Goal: Task Accomplishment & Management: Manage account settings

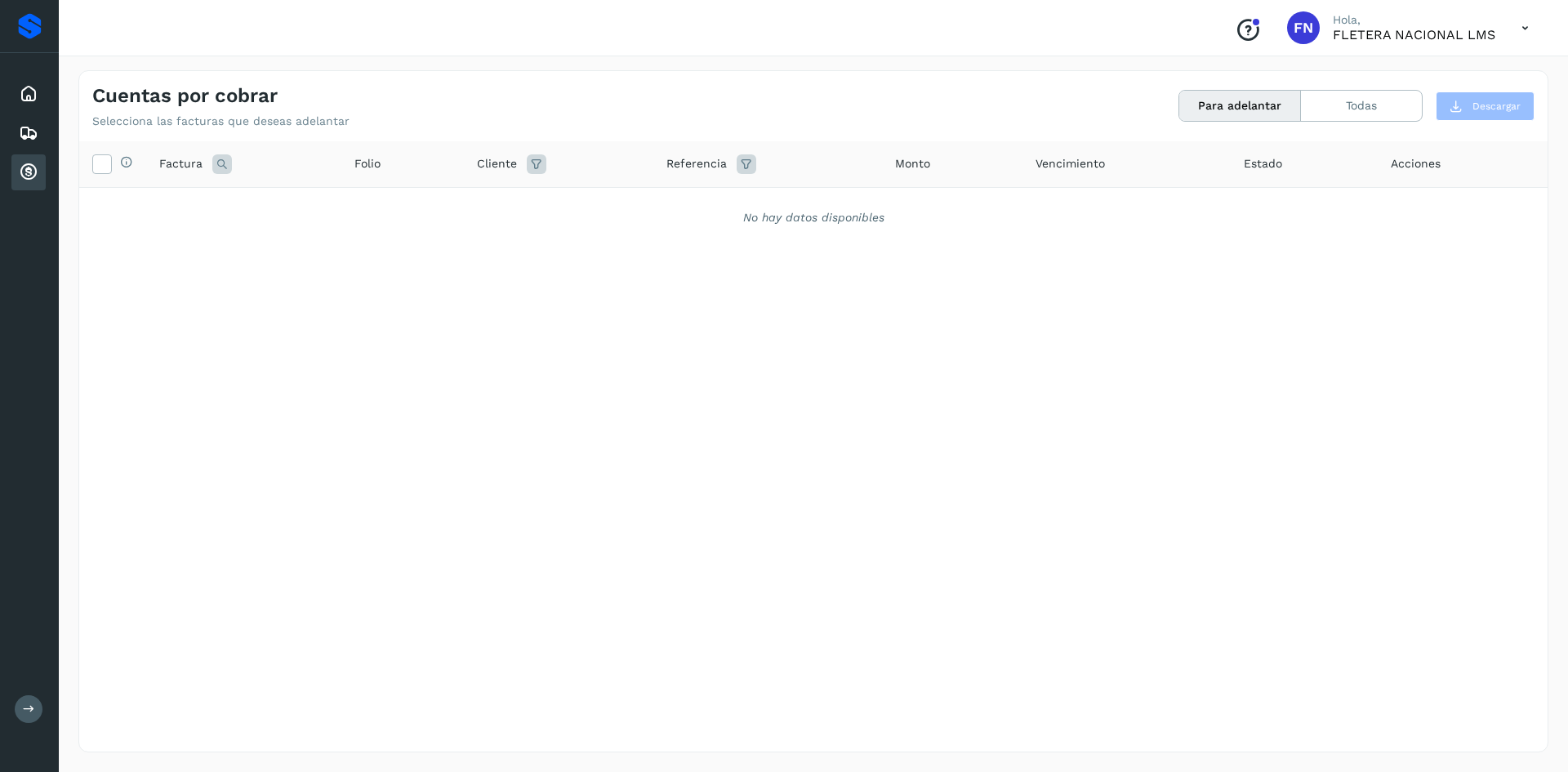
click at [19, 163] on icon at bounding box center [28, 171] width 19 height 19
drag, startPoint x: 38, startPoint y: 133, endPoint x: 28, endPoint y: 110, distance: 25.1
click at [38, 130] on div "Embarques" at bounding box center [28, 133] width 34 height 36
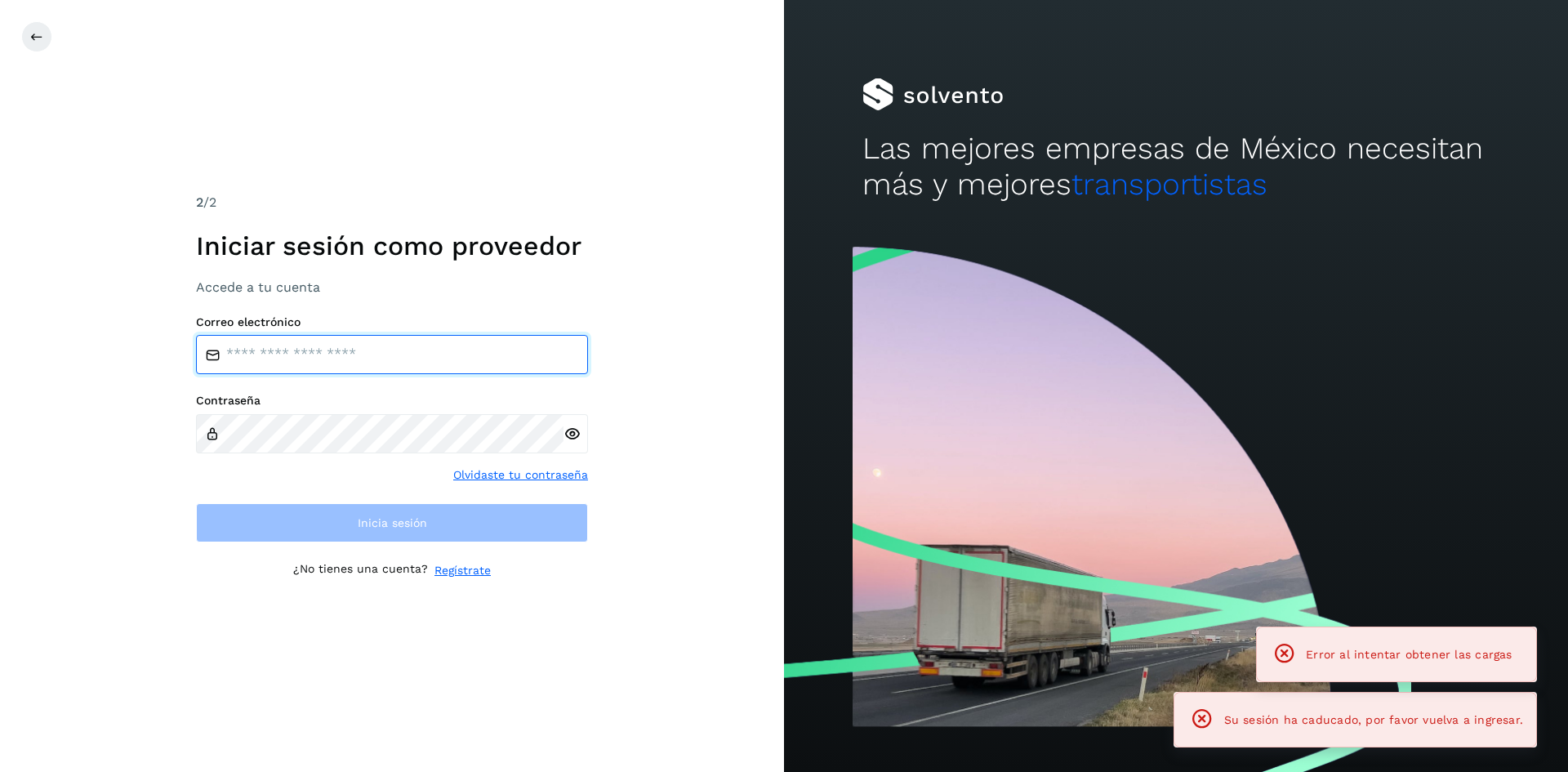
type input "**********"
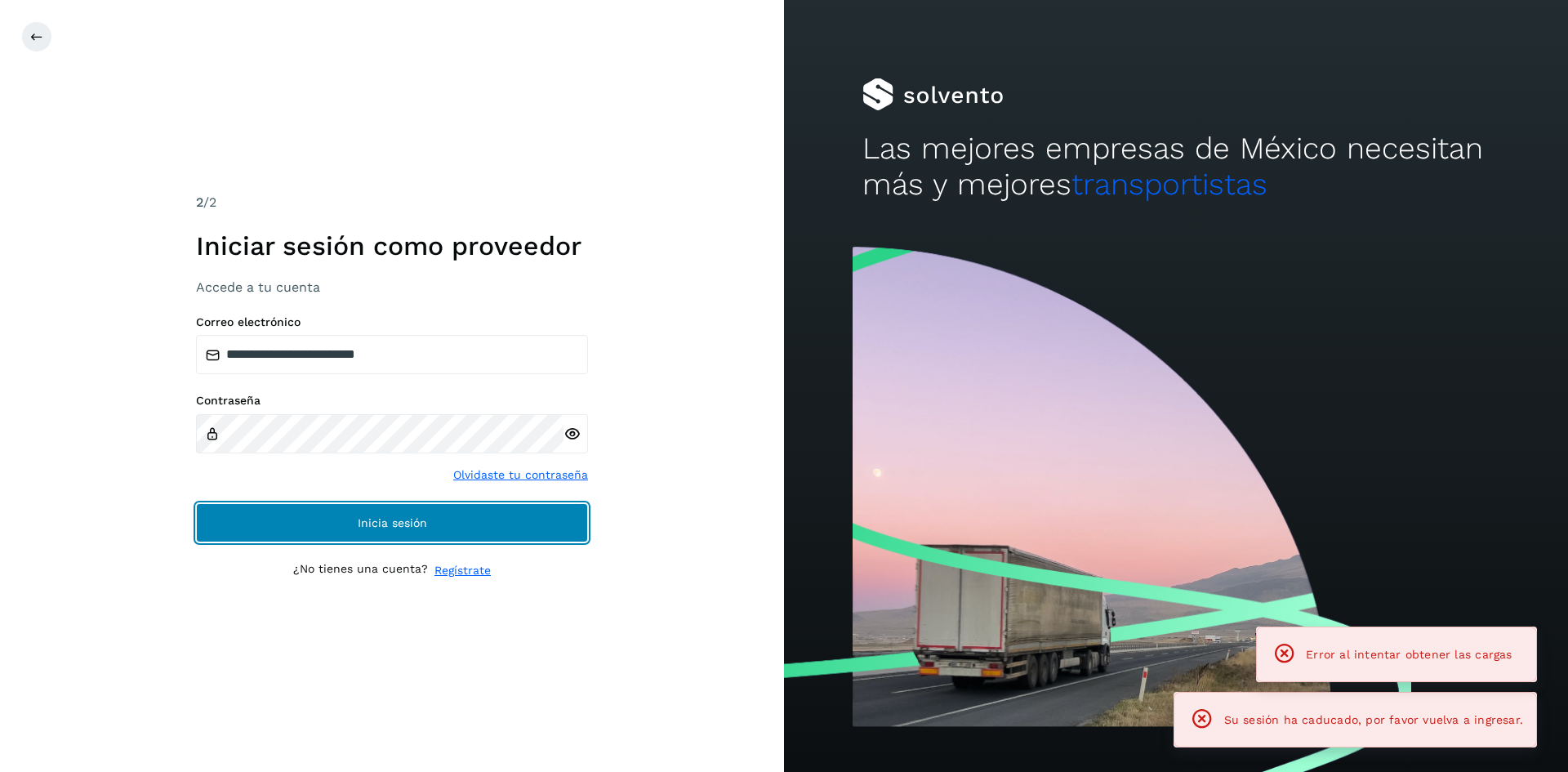
click at [298, 526] on button "Inicia sesión" at bounding box center [391, 522] width 392 height 39
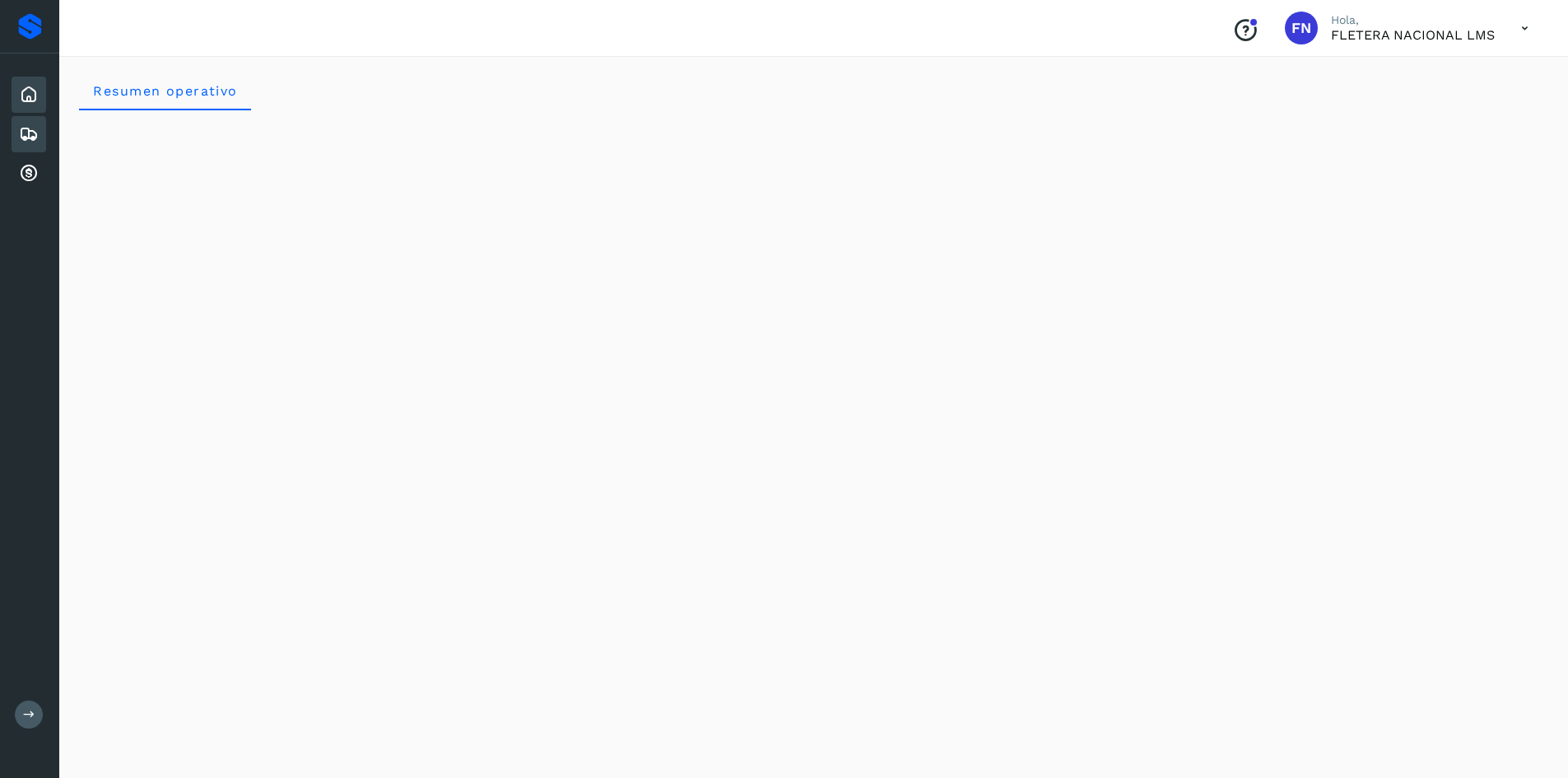
click at [35, 125] on icon at bounding box center [28, 133] width 19 height 19
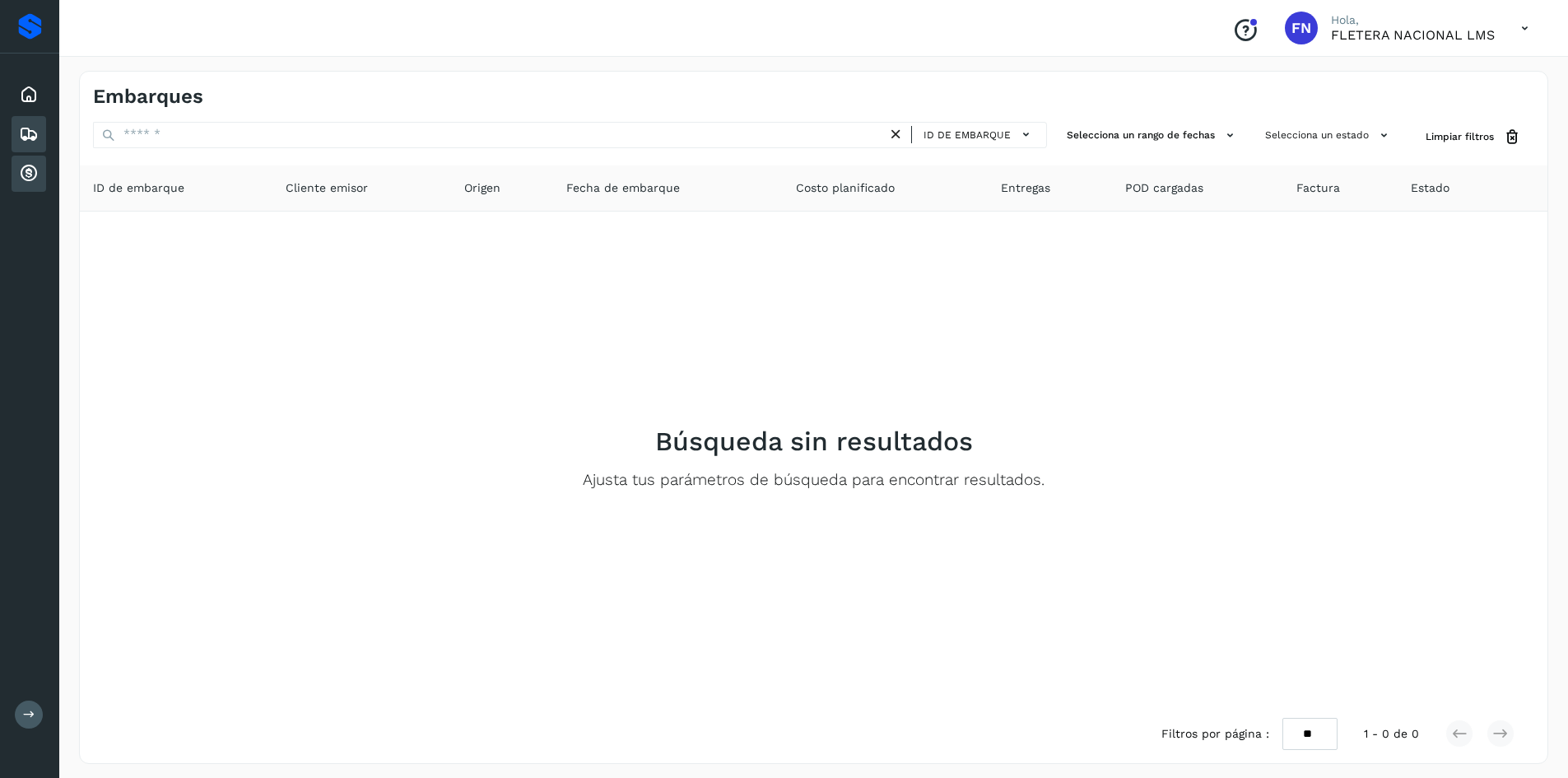
click at [27, 158] on div "Cuentas por cobrar" at bounding box center [29, 174] width 35 height 36
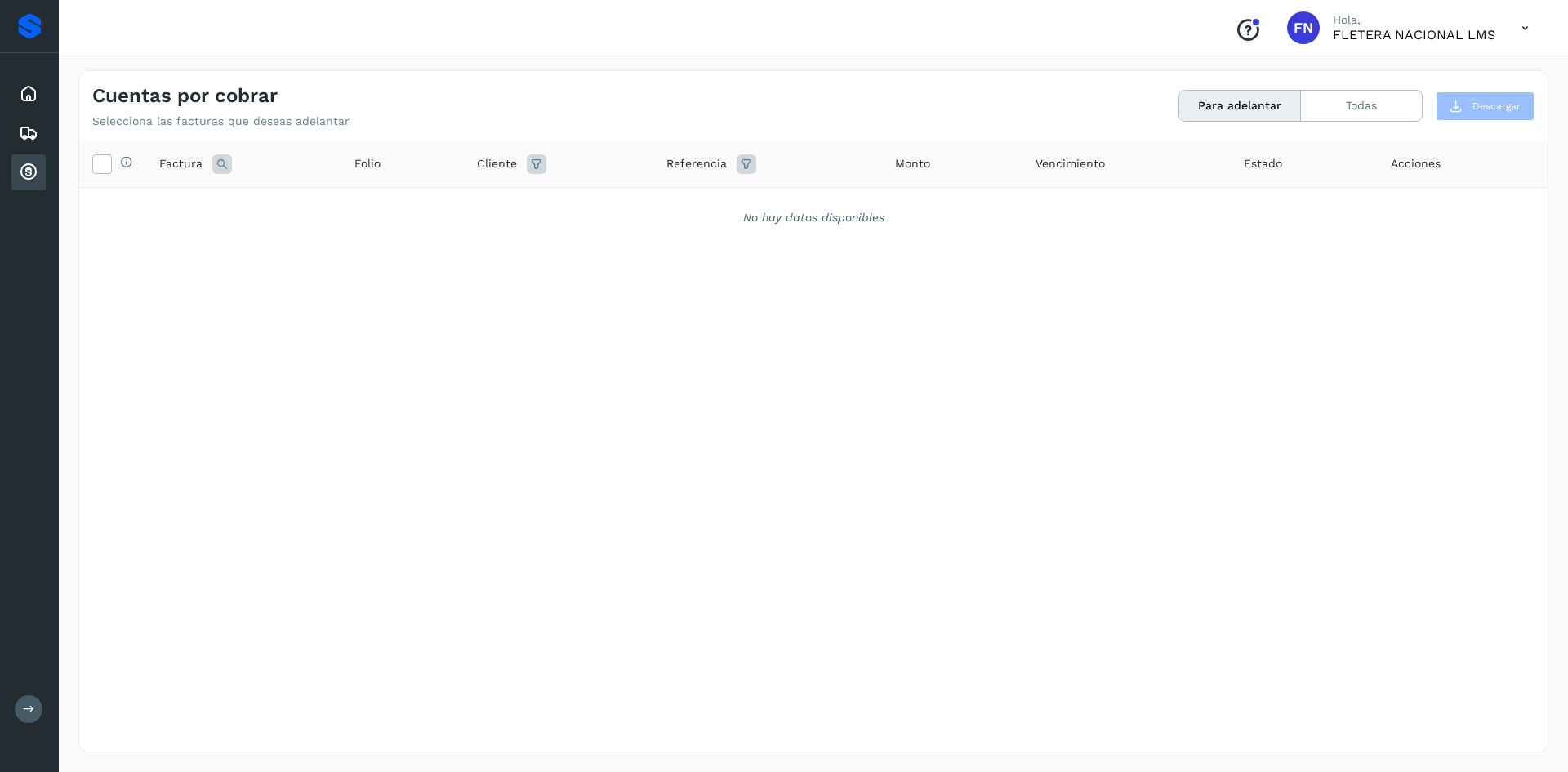
click at [1267, 110] on button "Para adelantar" at bounding box center [1239, 105] width 121 height 30
click at [1351, 110] on button "Todas" at bounding box center [1361, 105] width 121 height 30
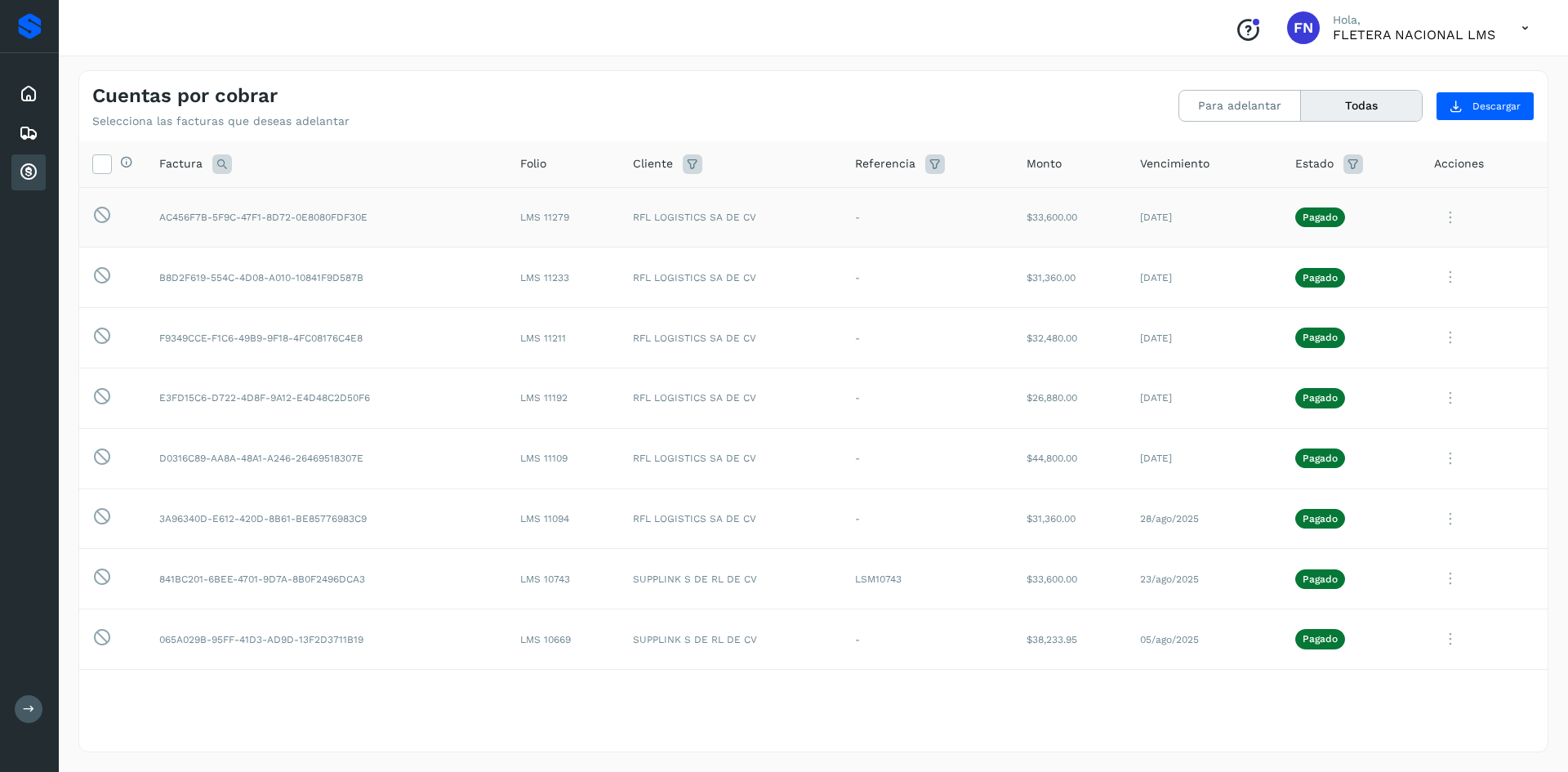
click at [1445, 215] on icon at bounding box center [1450, 217] width 33 height 33
click at [1402, 258] on button "Ver Detalle" at bounding box center [1436, 257] width 194 height 32
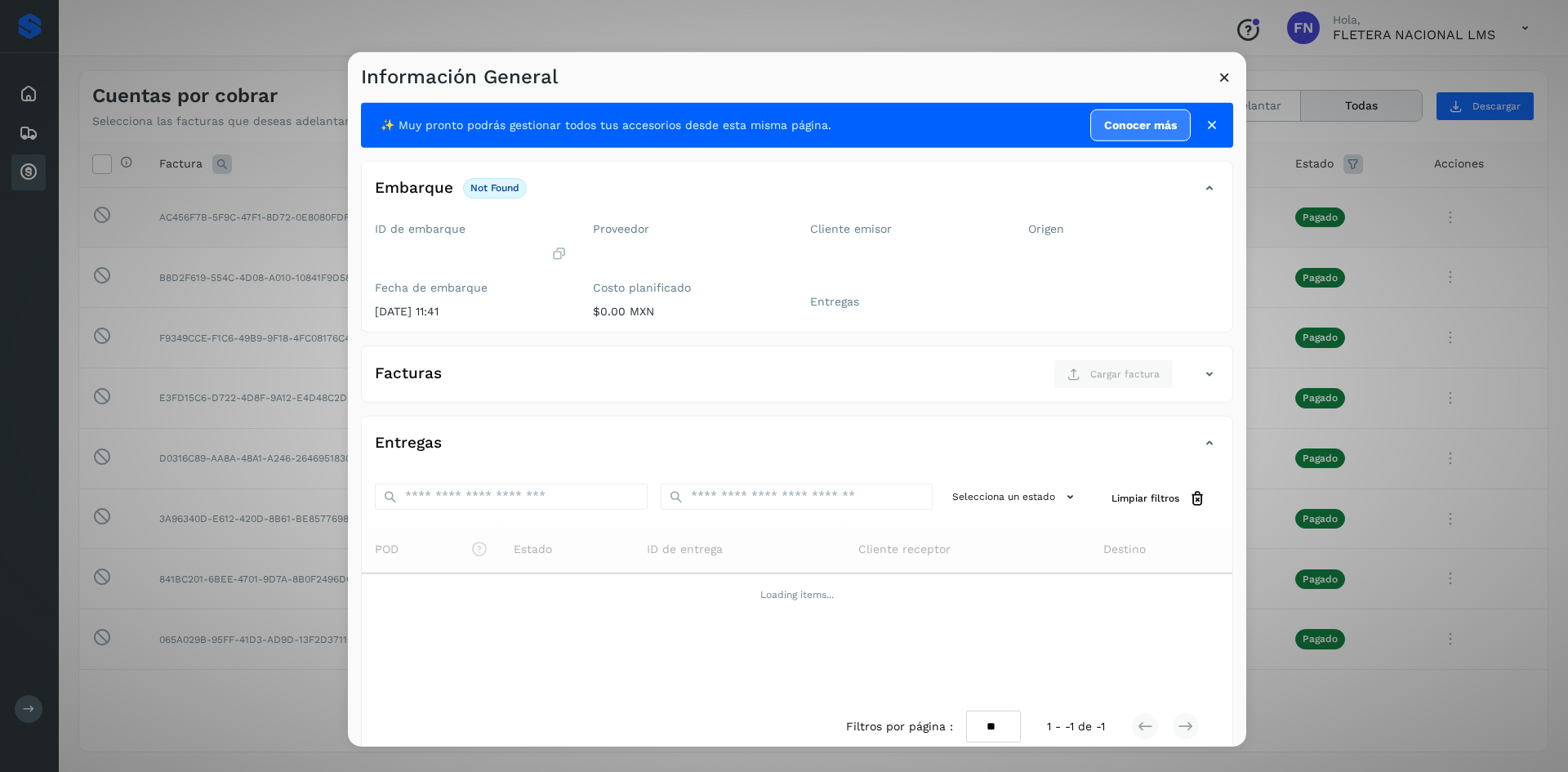
click at [1203, 120] on icon at bounding box center [1212, 125] width 17 height 17
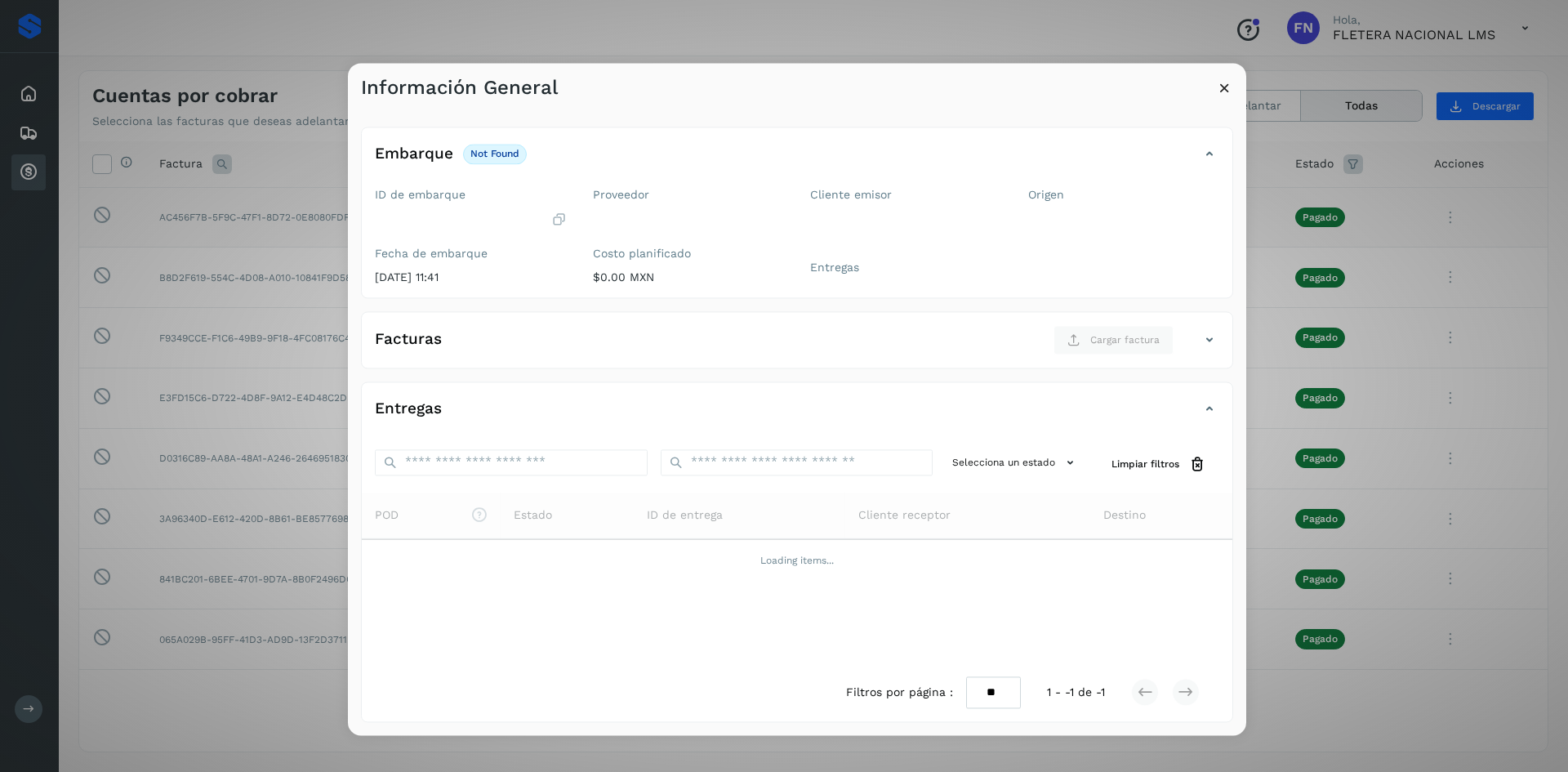
click at [1206, 146] on icon at bounding box center [1208, 154] width 19 height 19
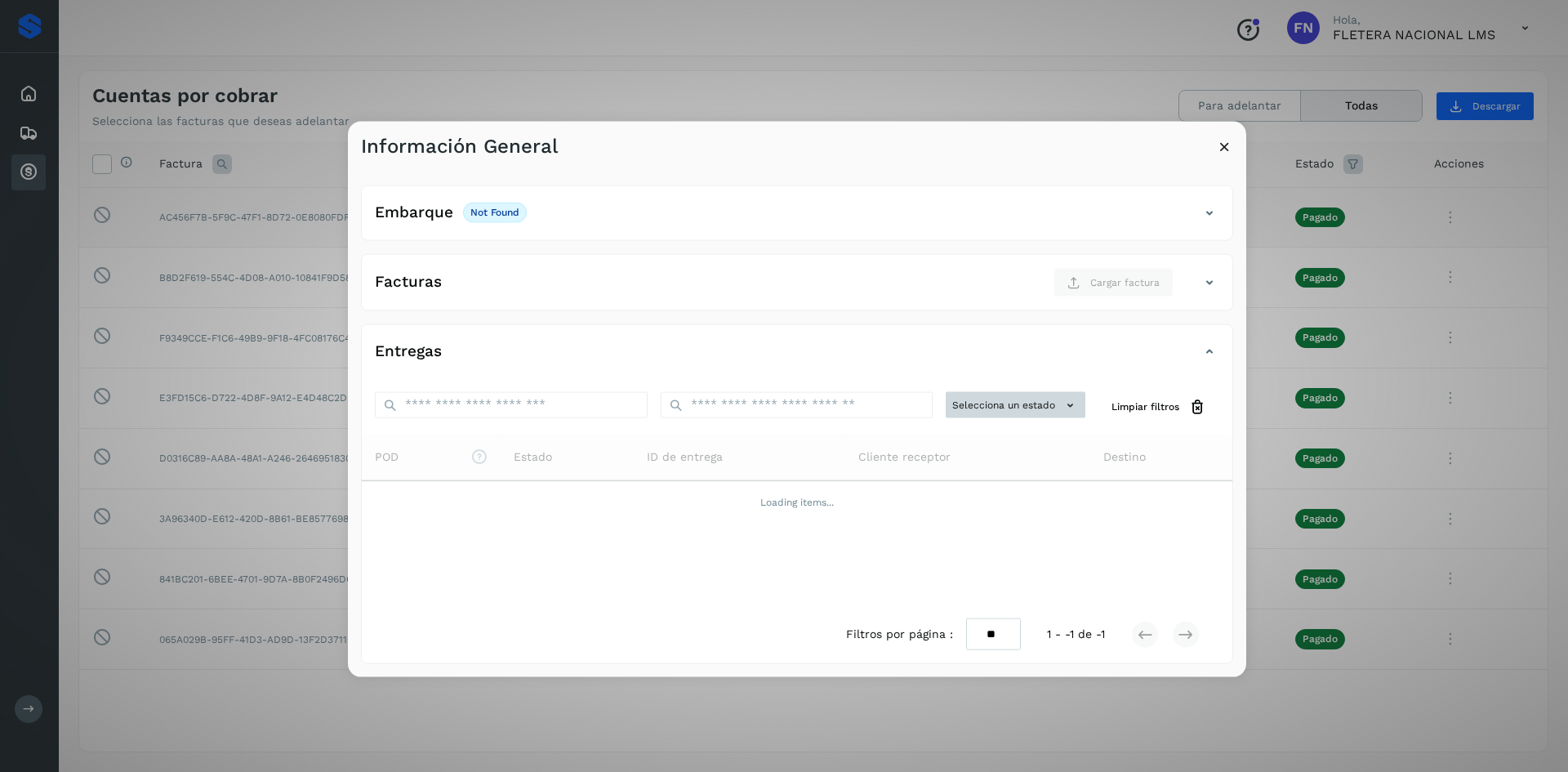
click at [1039, 410] on button "Selecciona un estado" at bounding box center [1015, 405] width 140 height 27
click at [773, 427] on div at bounding box center [1131, 507] width 1568 height 772
click at [1229, 145] on icon at bounding box center [1224, 146] width 18 height 18
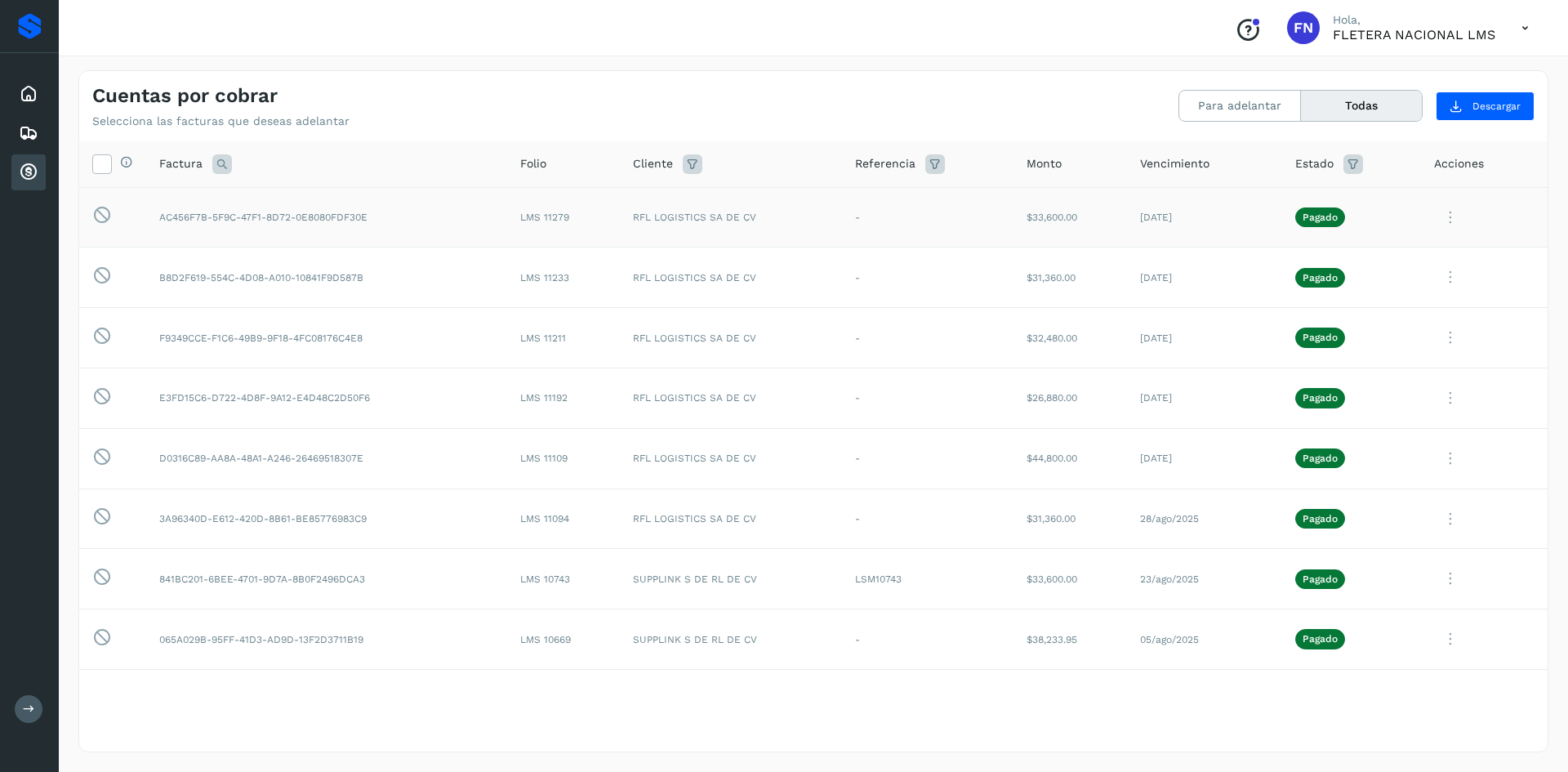
click at [1434, 215] on icon at bounding box center [1450, 217] width 33 height 33
click at [1400, 284] on button "Factura XML" at bounding box center [1436, 289] width 194 height 31
click at [1439, 218] on icon at bounding box center [1450, 217] width 33 height 33
click at [1186, 246] on div at bounding box center [784, 386] width 1568 height 772
click at [1434, 217] on icon at bounding box center [1450, 217] width 33 height 33
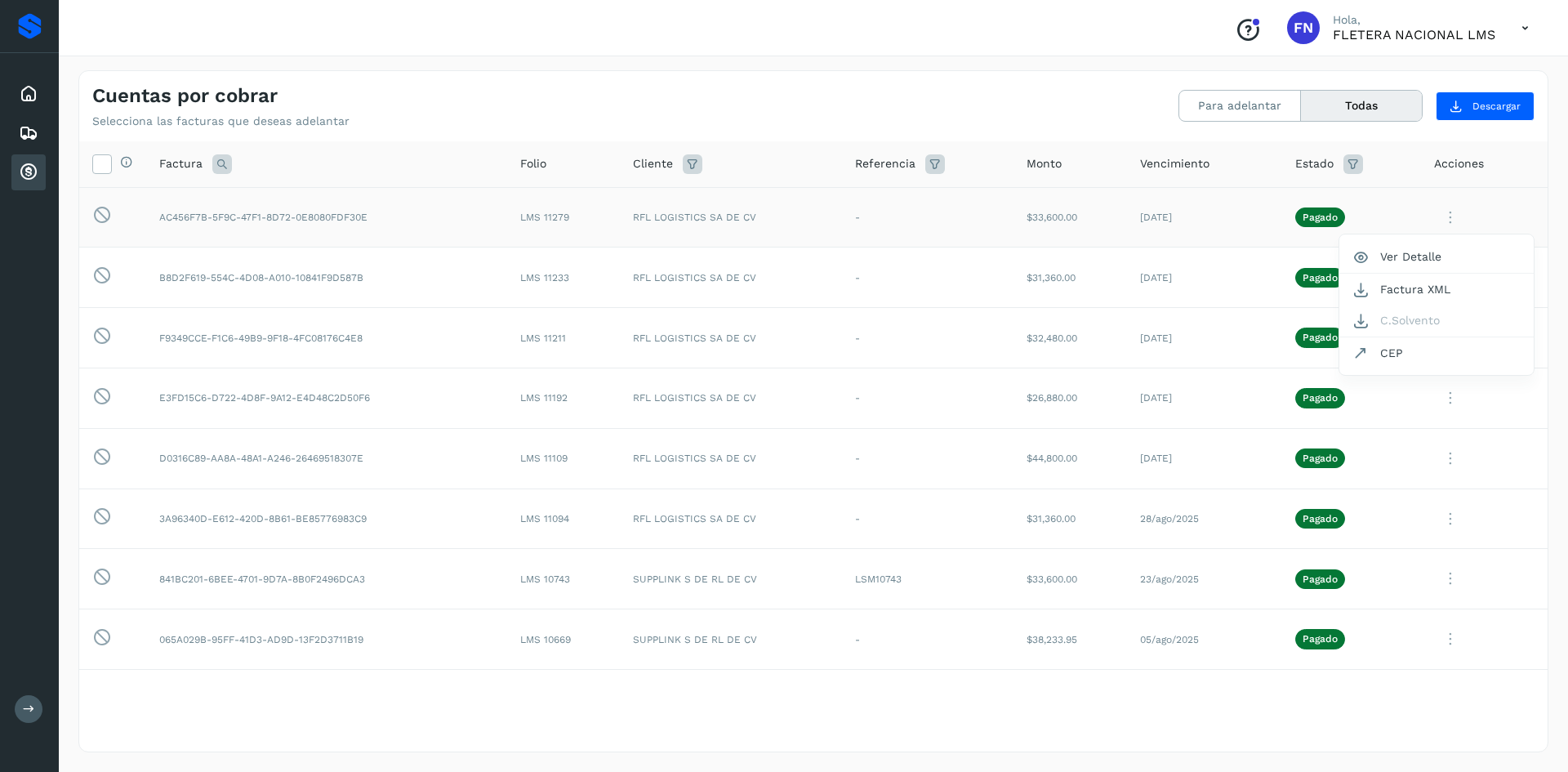
click at [1451, 400] on div at bounding box center [784, 386] width 1568 height 772
click at [1445, 398] on div at bounding box center [784, 386] width 1568 height 772
click at [1440, 397] on div at bounding box center [784, 386] width 1568 height 772
click at [1438, 397] on icon at bounding box center [1450, 398] width 33 height 33
click at [1436, 215] on div at bounding box center [784, 386] width 1568 height 772
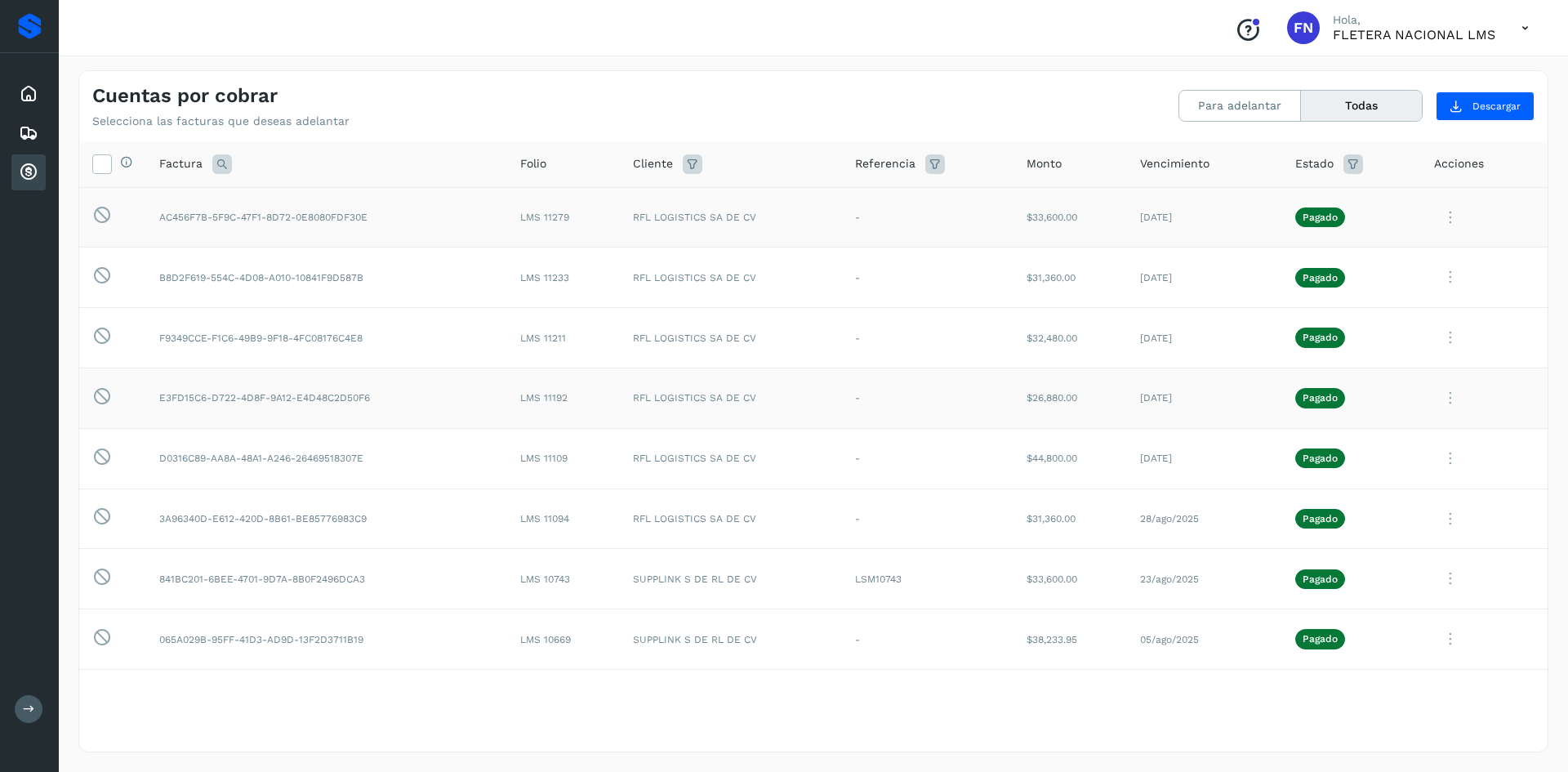
click at [1434, 218] on icon at bounding box center [1450, 217] width 33 height 33
click at [1431, 391] on div at bounding box center [784, 386] width 1568 height 772
click at [1443, 397] on icon at bounding box center [1450, 398] width 33 height 33
